Goal: Ask a question

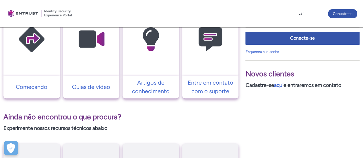
scroll to position [171, 0]
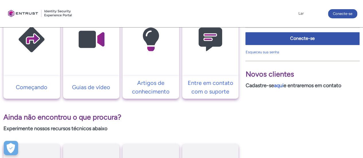
click at [221, 67] on img at bounding box center [210, 40] width 55 height 62
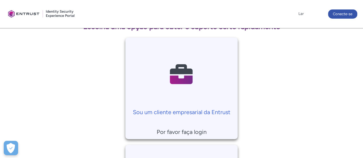
scroll to position [107, 0]
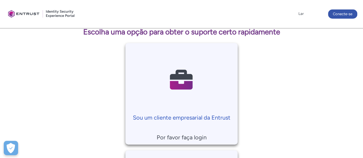
click at [170, 110] on link "Sou um cliente empresarial da Entrust" at bounding box center [181, 82] width 112 height 79
